Goal: Task Accomplishment & Management: Use online tool/utility

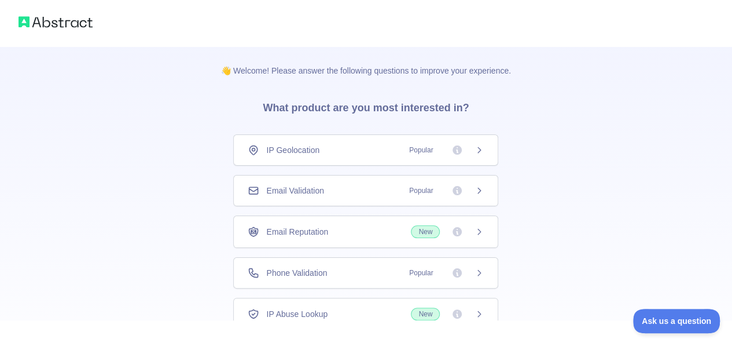
click at [481, 270] on icon at bounding box center [479, 272] width 9 height 9
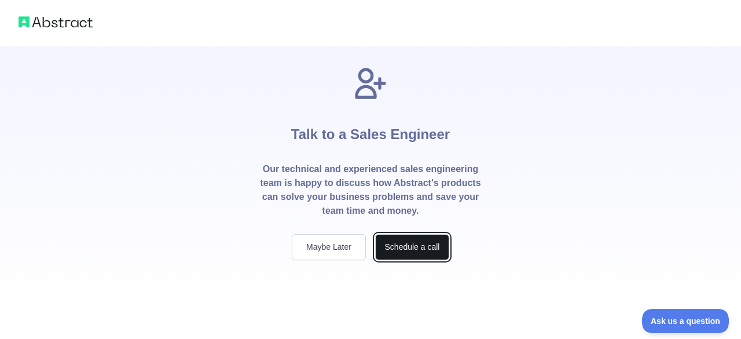
click at [416, 249] on button "Schedule a call" at bounding box center [412, 247] width 74 height 26
